Goal: Complete application form

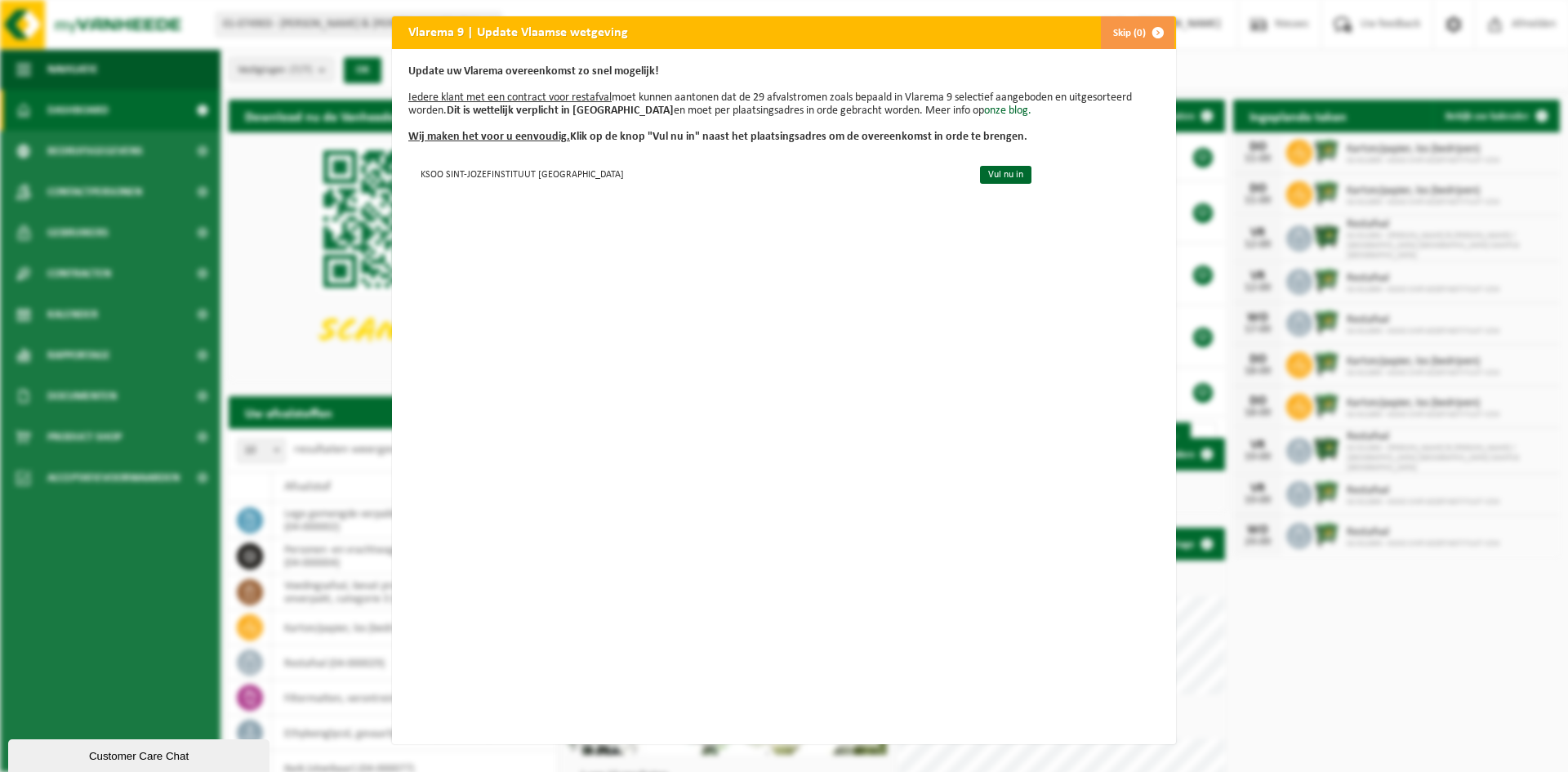
click at [1153, 35] on span "button" at bounding box center [1157, 32] width 33 height 33
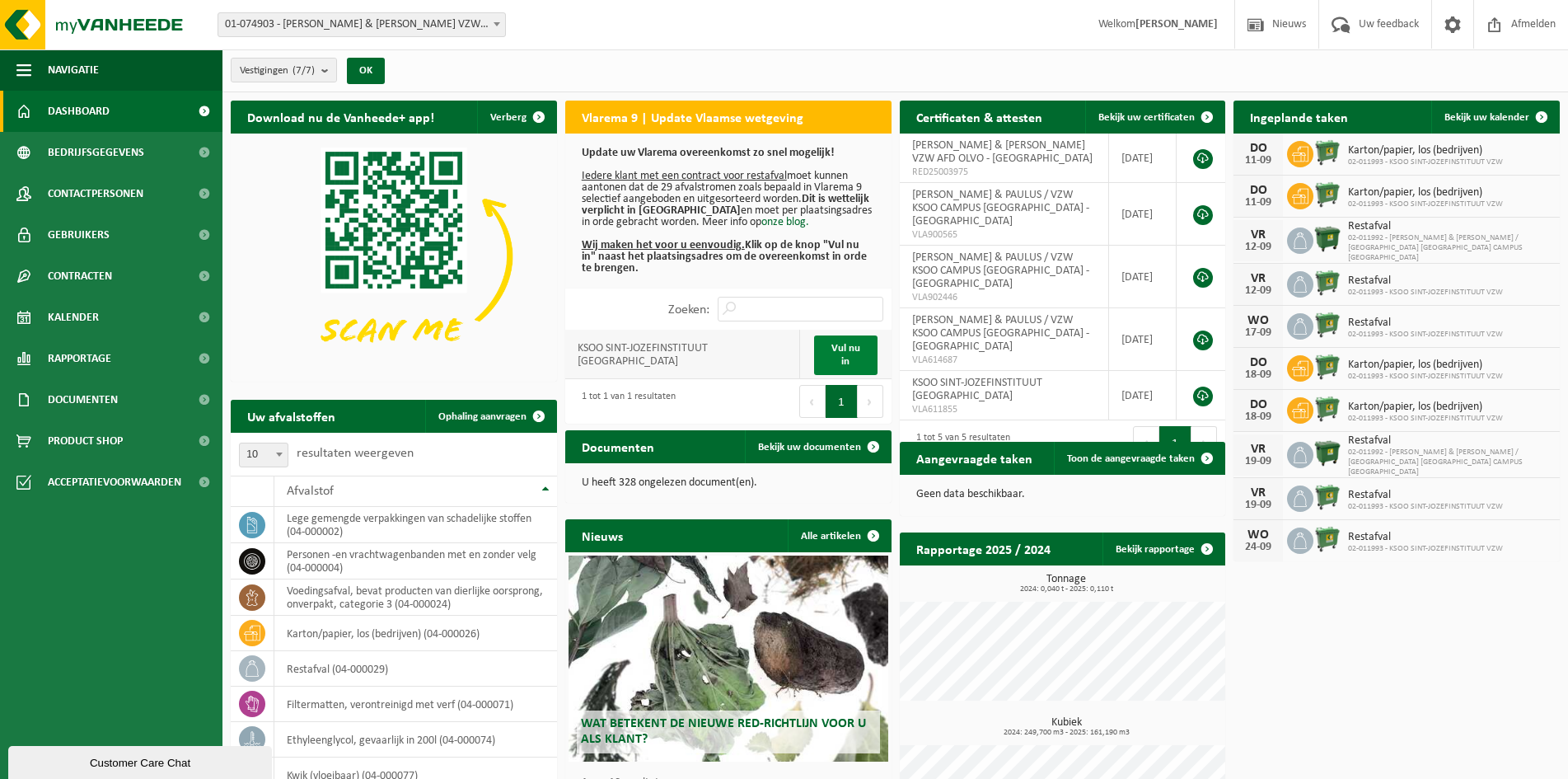
click at [845, 355] on link "Vul nu in" at bounding box center [845, 356] width 63 height 40
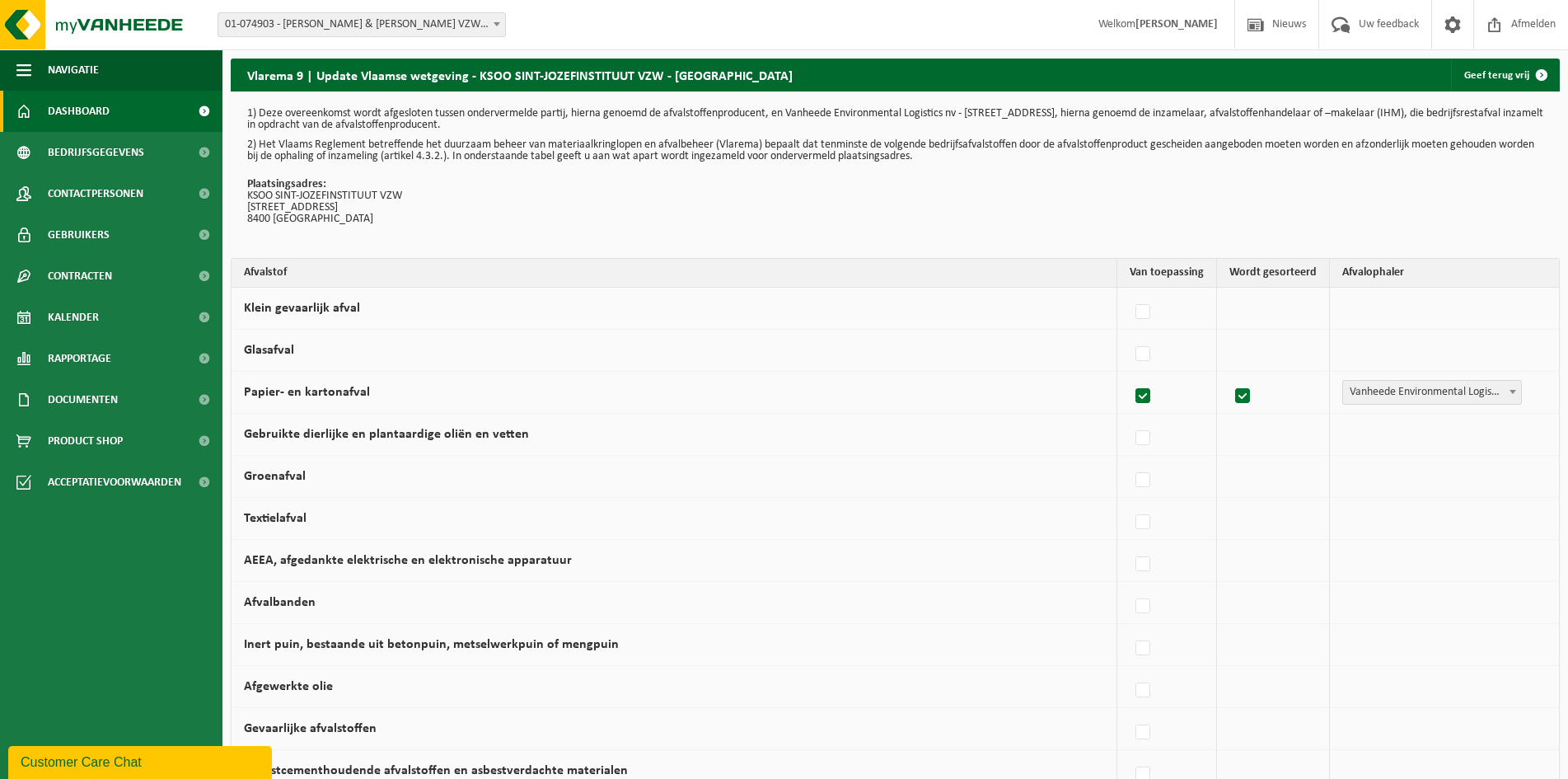
click at [70, 113] on span "Dashboard" at bounding box center [79, 111] width 62 height 41
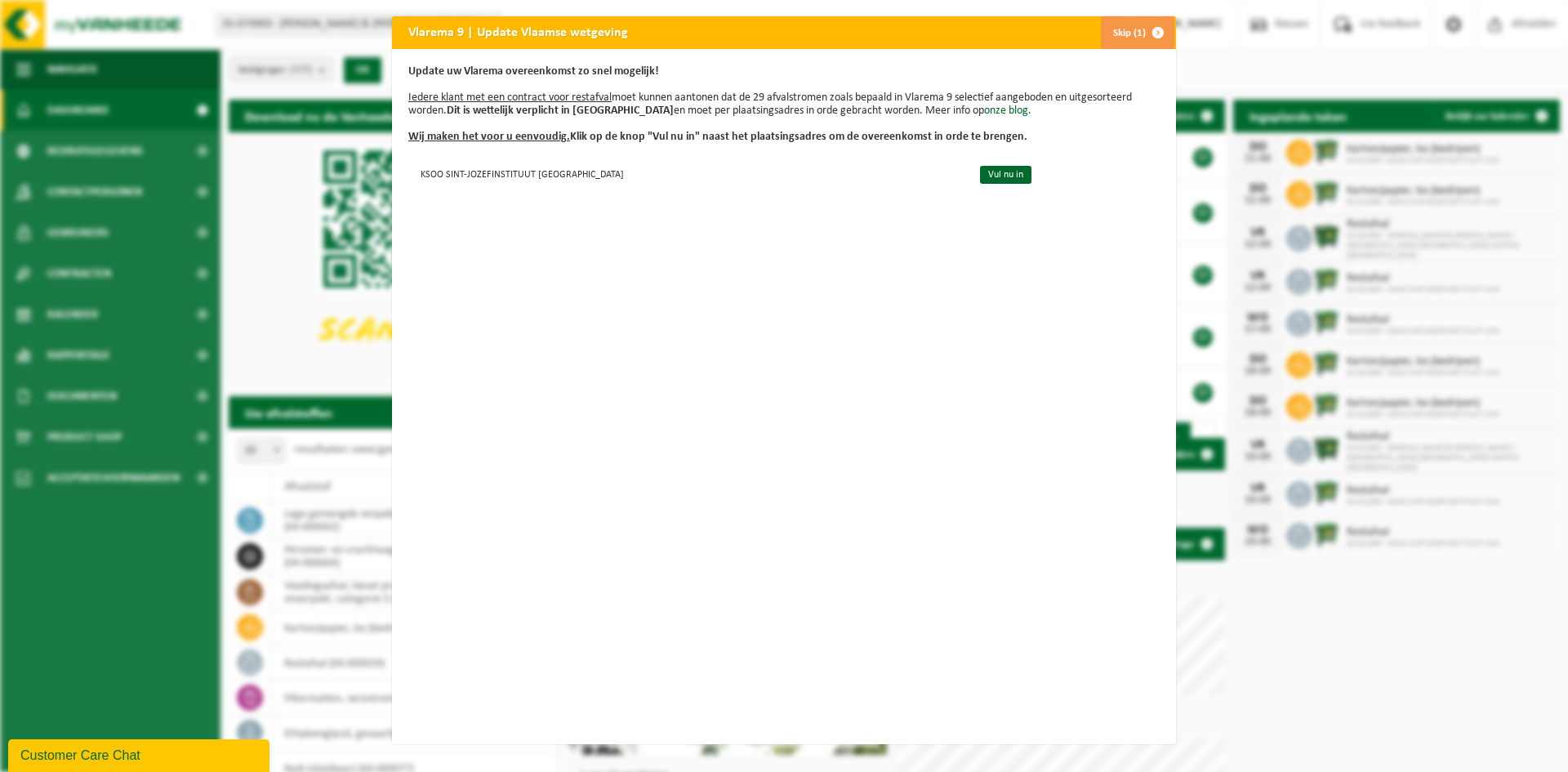
click at [1146, 34] on span "button" at bounding box center [1157, 32] width 33 height 33
